Goal: Transaction & Acquisition: Subscribe to service/newsletter

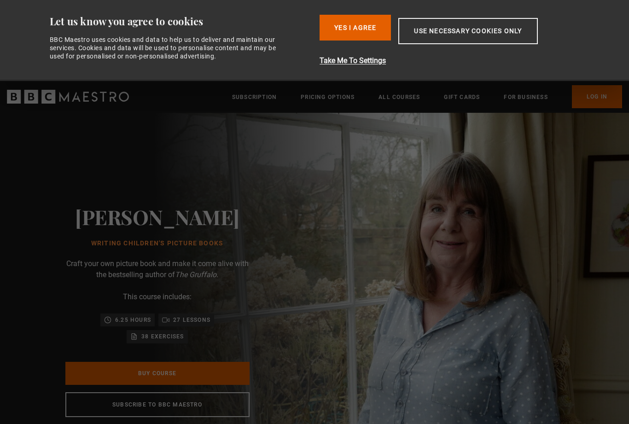
scroll to position [0, 121]
click at [361, 31] on button "Yes I Agree" at bounding box center [355, 28] width 71 height 26
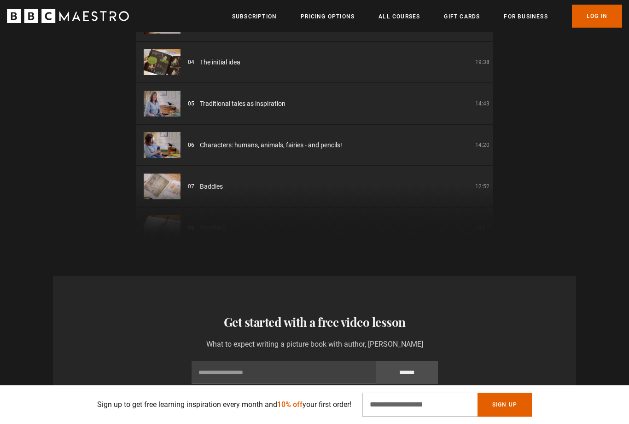
scroll to position [0, 0]
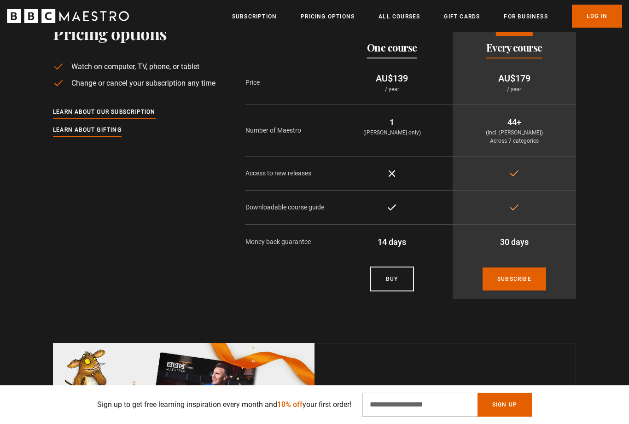
click at [522, 290] on link "Subscribe" at bounding box center [515, 279] width 64 height 23
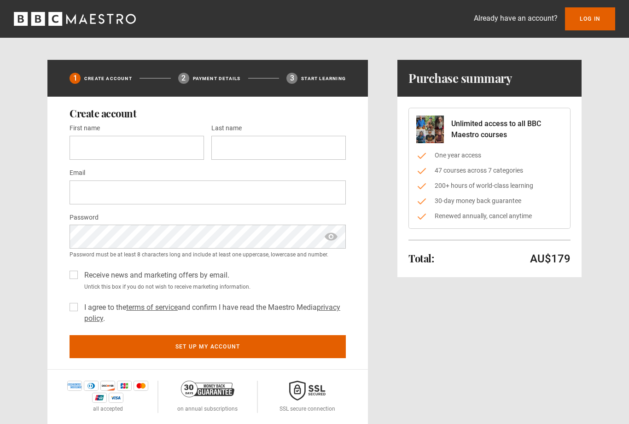
click at [495, 82] on h1 "Purchase summary" at bounding box center [461, 78] width 104 height 15
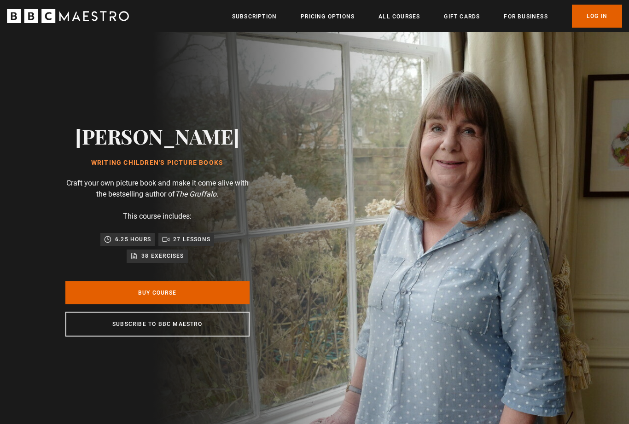
scroll to position [0, 241]
click at [159, 304] on link "Buy Course" at bounding box center [157, 292] width 184 height 23
click at [150, 337] on link "Subscribe to BBC Maestro" at bounding box center [157, 324] width 184 height 25
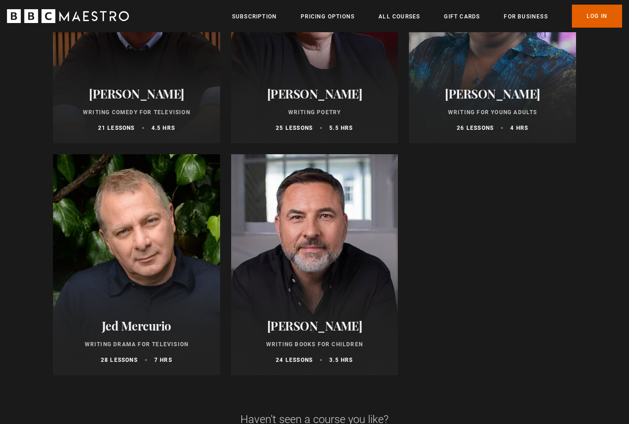
scroll to position [921, 0]
click at [329, 297] on div at bounding box center [314, 264] width 167 height 221
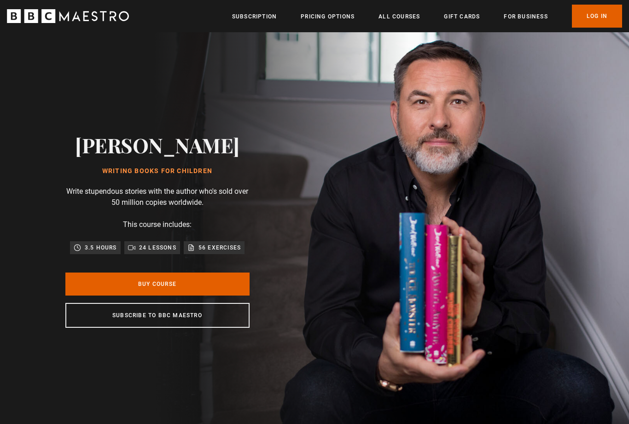
click at [160, 296] on link "Buy Course" at bounding box center [157, 284] width 184 height 23
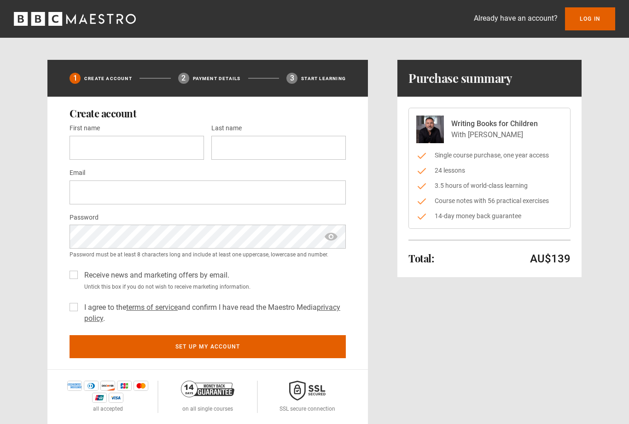
click at [66, 196] on div "Create account First name * Last name * Email * Password * Password must be at …" at bounding box center [207, 233] width 321 height 273
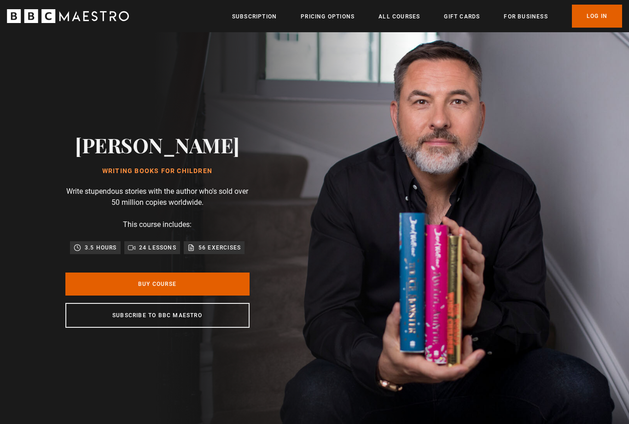
click at [397, 18] on link "All Courses" at bounding box center [399, 16] width 41 height 9
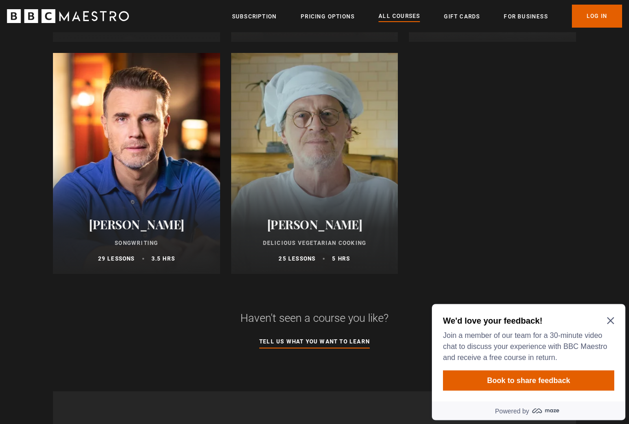
scroll to position [3575, 0]
click at [370, 221] on h2 "[PERSON_NAME]" at bounding box center [314, 224] width 145 height 14
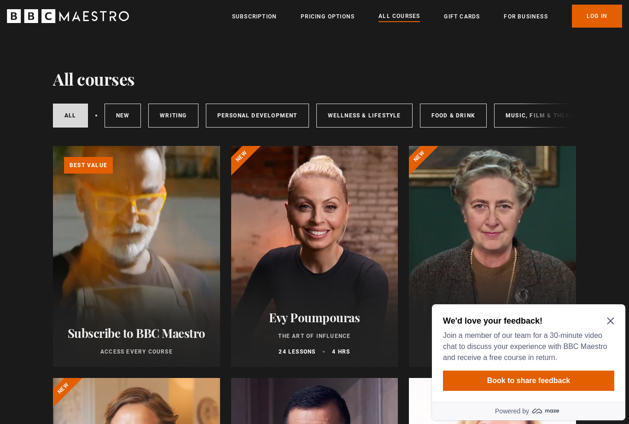
click at [251, 21] on link "Subscription" at bounding box center [254, 16] width 45 height 9
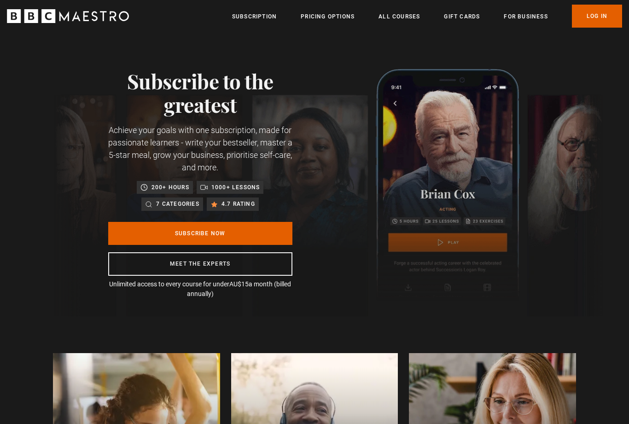
scroll to position [0, 1328]
